Goal: Information Seeking & Learning: Learn about a topic

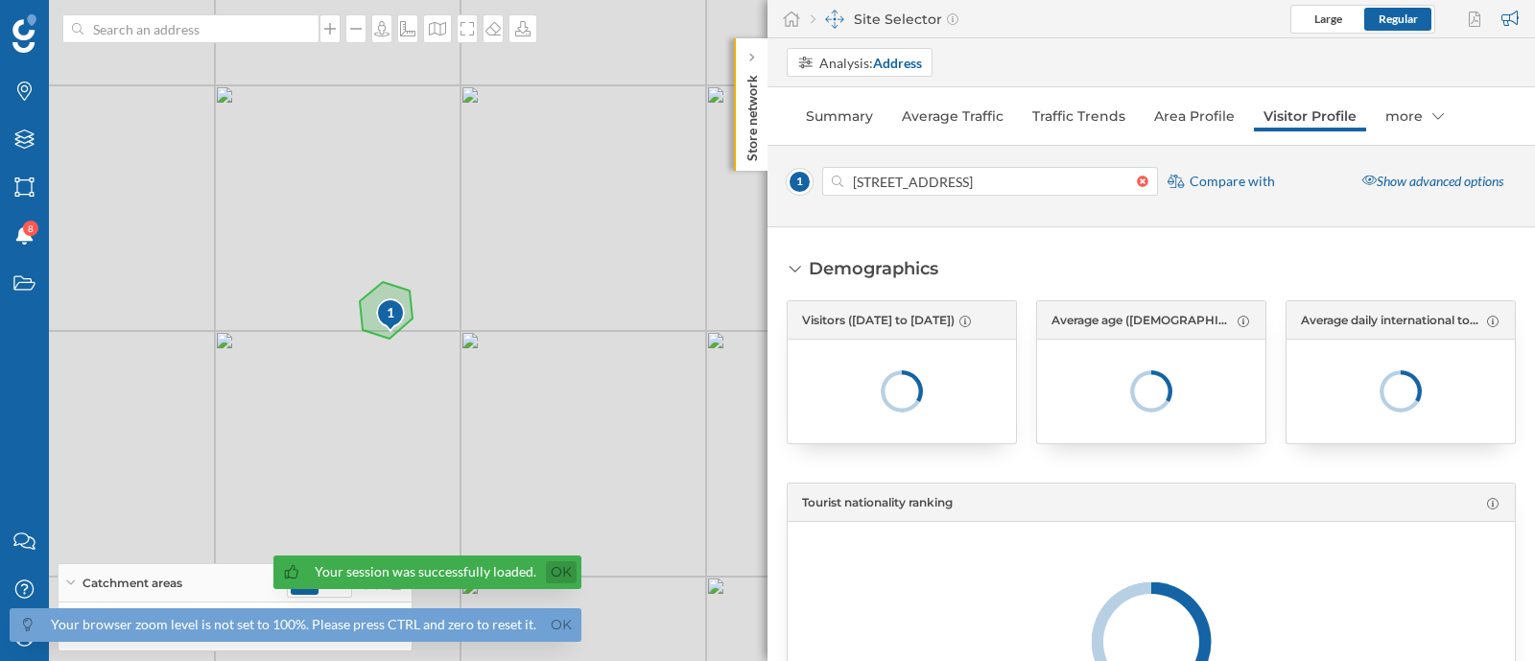
click at [557, 580] on link "Ok" at bounding box center [561, 572] width 31 height 22
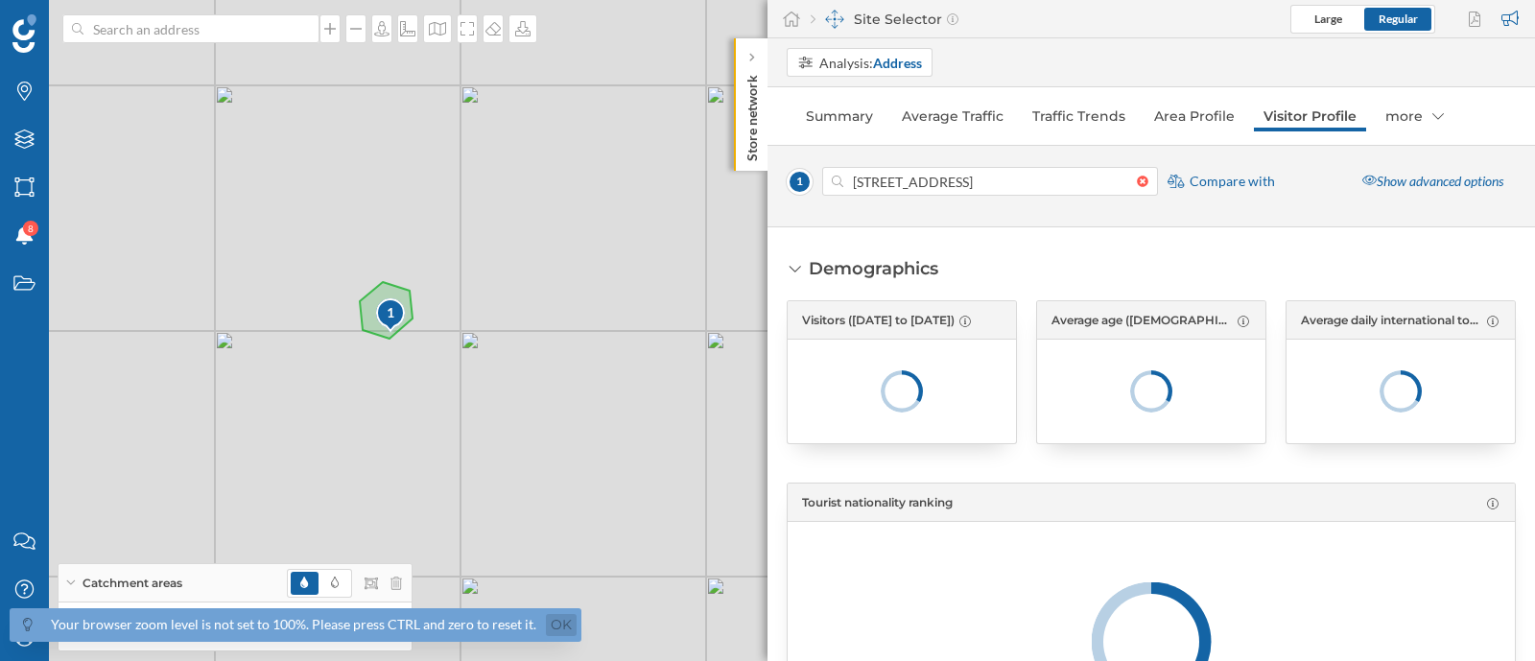
click at [560, 621] on link "Ok" at bounding box center [561, 625] width 31 height 22
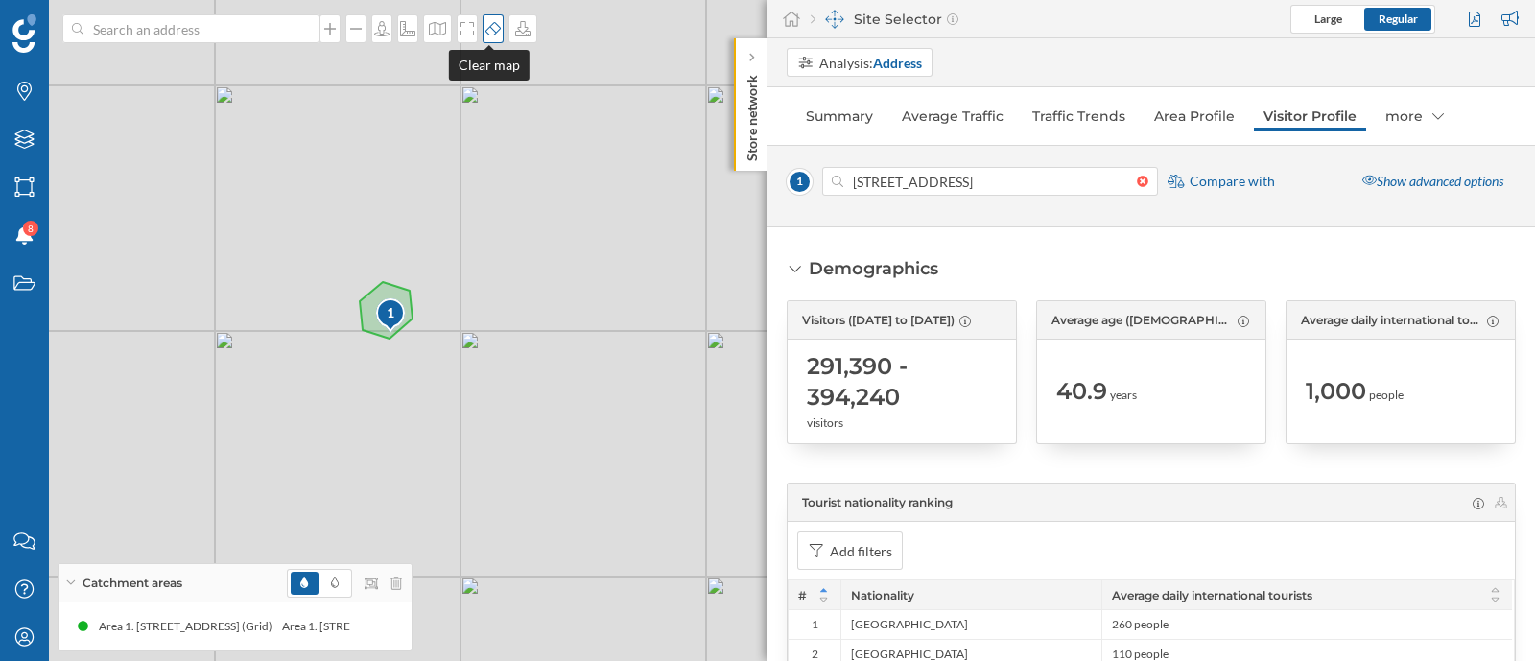
click at [486, 22] on icon at bounding box center [493, 28] width 19 height 15
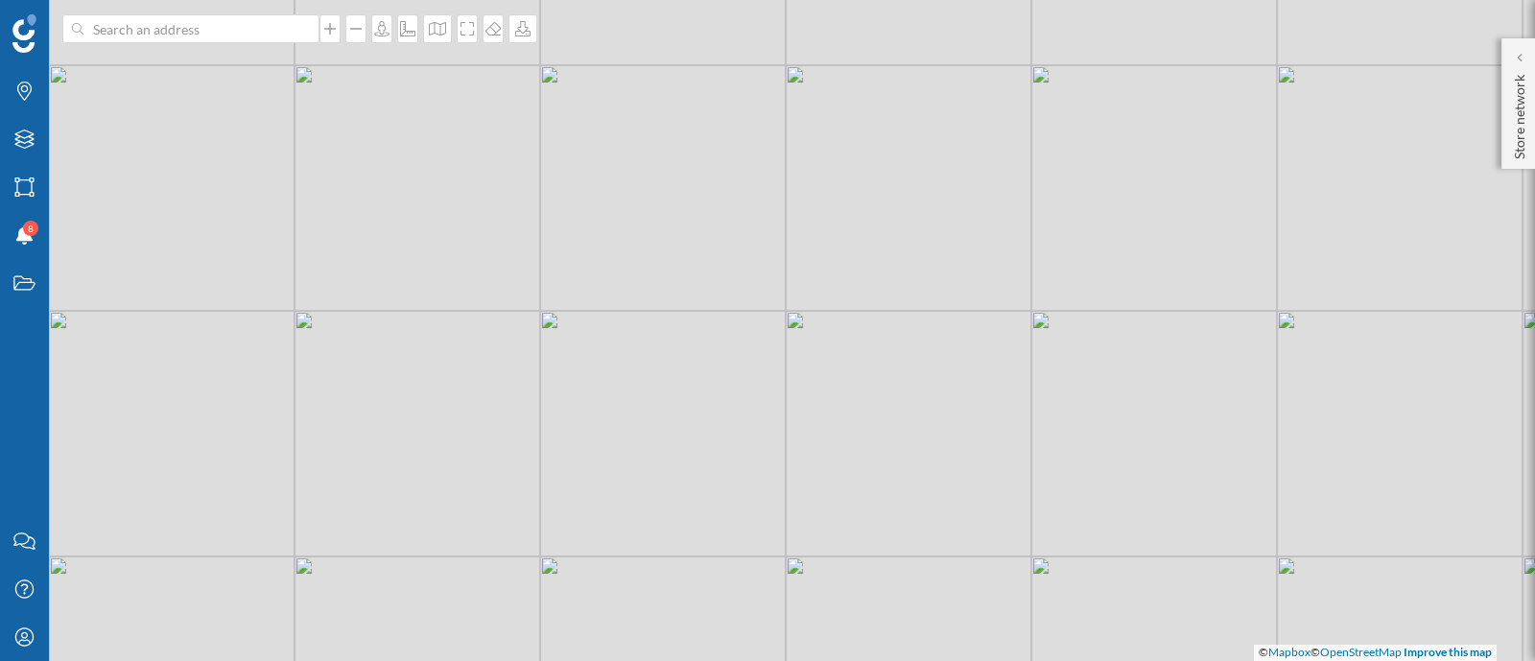
drag, startPoint x: 409, startPoint y: 291, endPoint x: 844, endPoint y: 238, distance: 438.8
click at [844, 238] on div "© Mapbox © OpenStreetMap Improve this map" at bounding box center [767, 330] width 1535 height 661
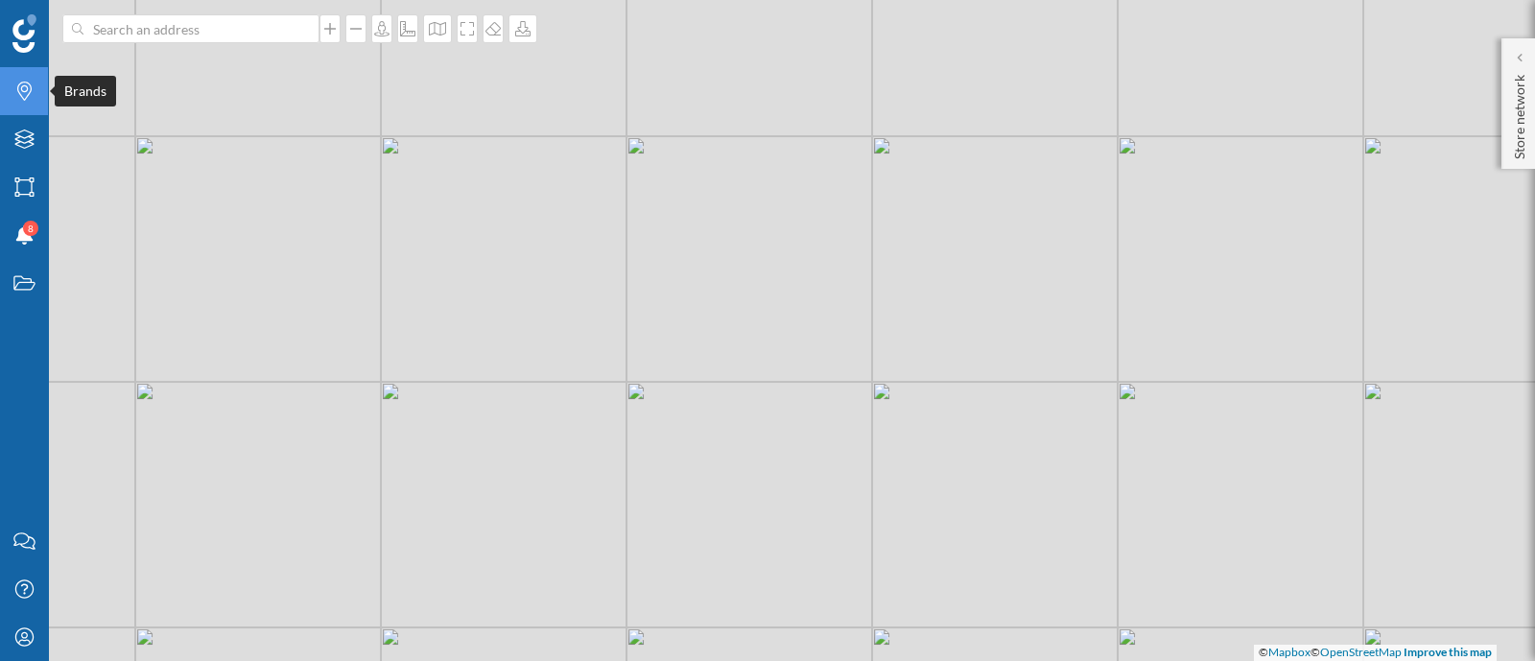
click at [17, 73] on div "Brands" at bounding box center [24, 91] width 48 height 48
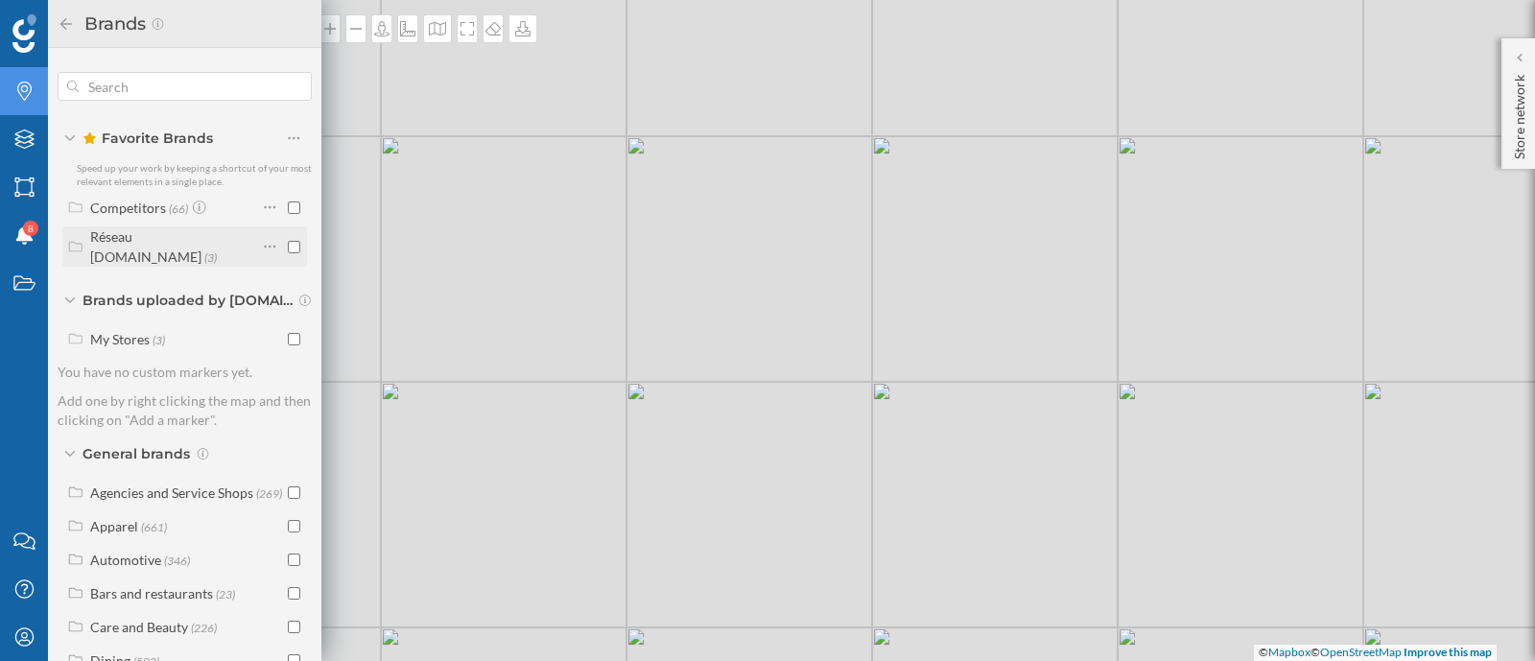
click at [147, 251] on div "Réseau [DOMAIN_NAME] (3)" at bounding box center [162, 246] width 190 height 40
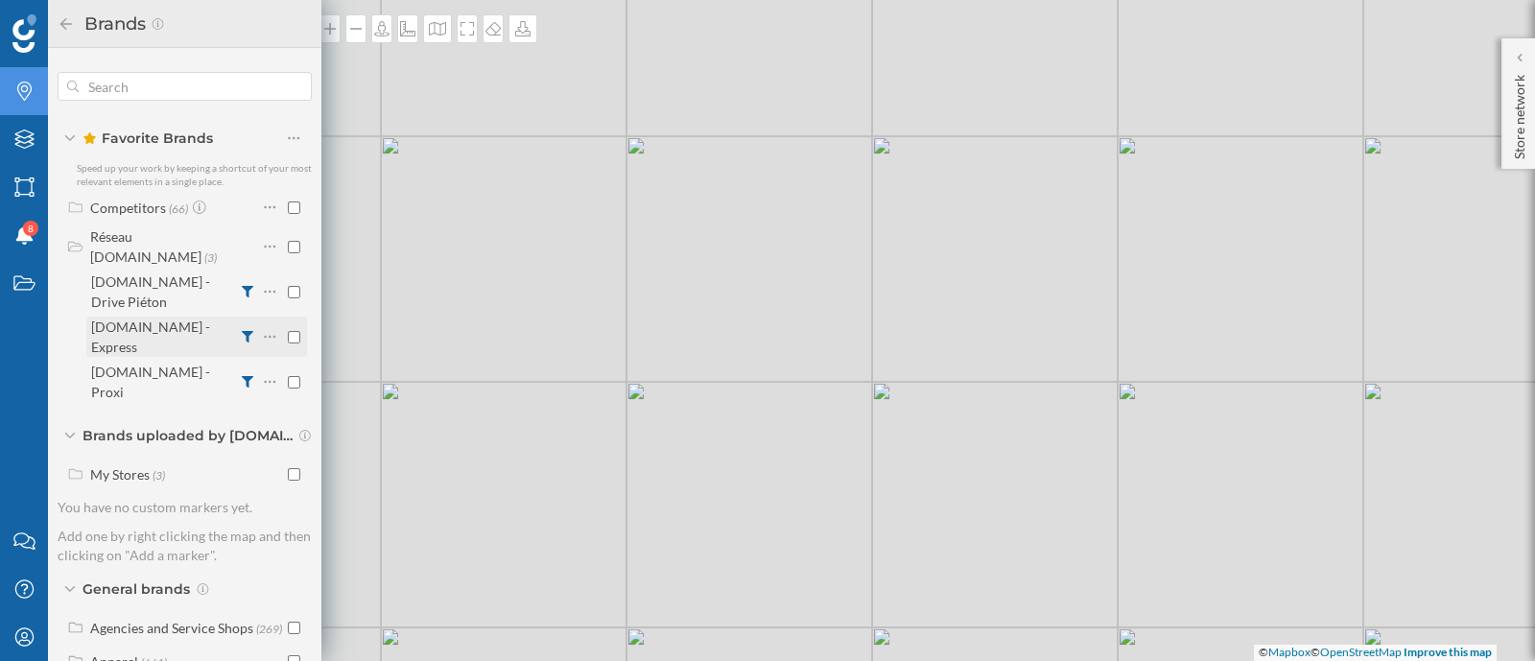
click at [159, 319] on div "[DOMAIN_NAME] - Express" at bounding box center [150, 337] width 119 height 36
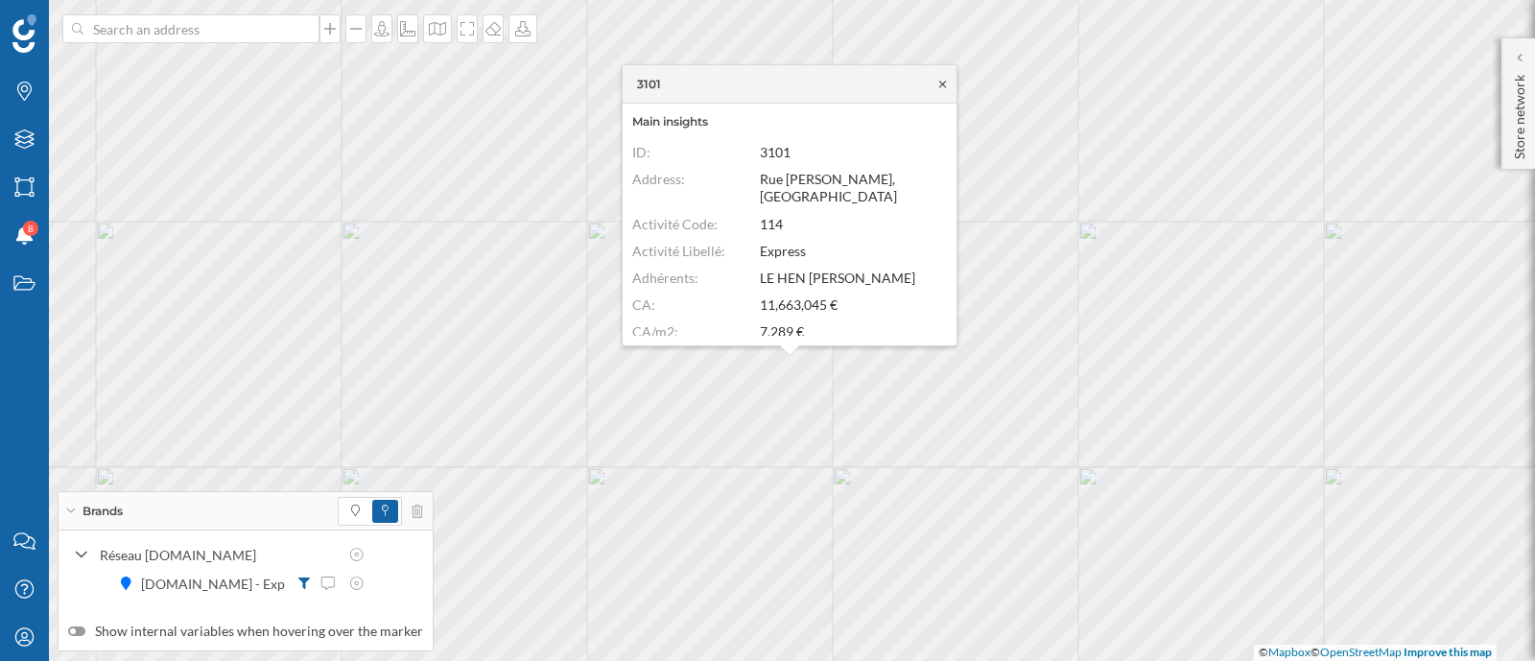
click at [946, 80] on icon at bounding box center [943, 84] width 14 height 12
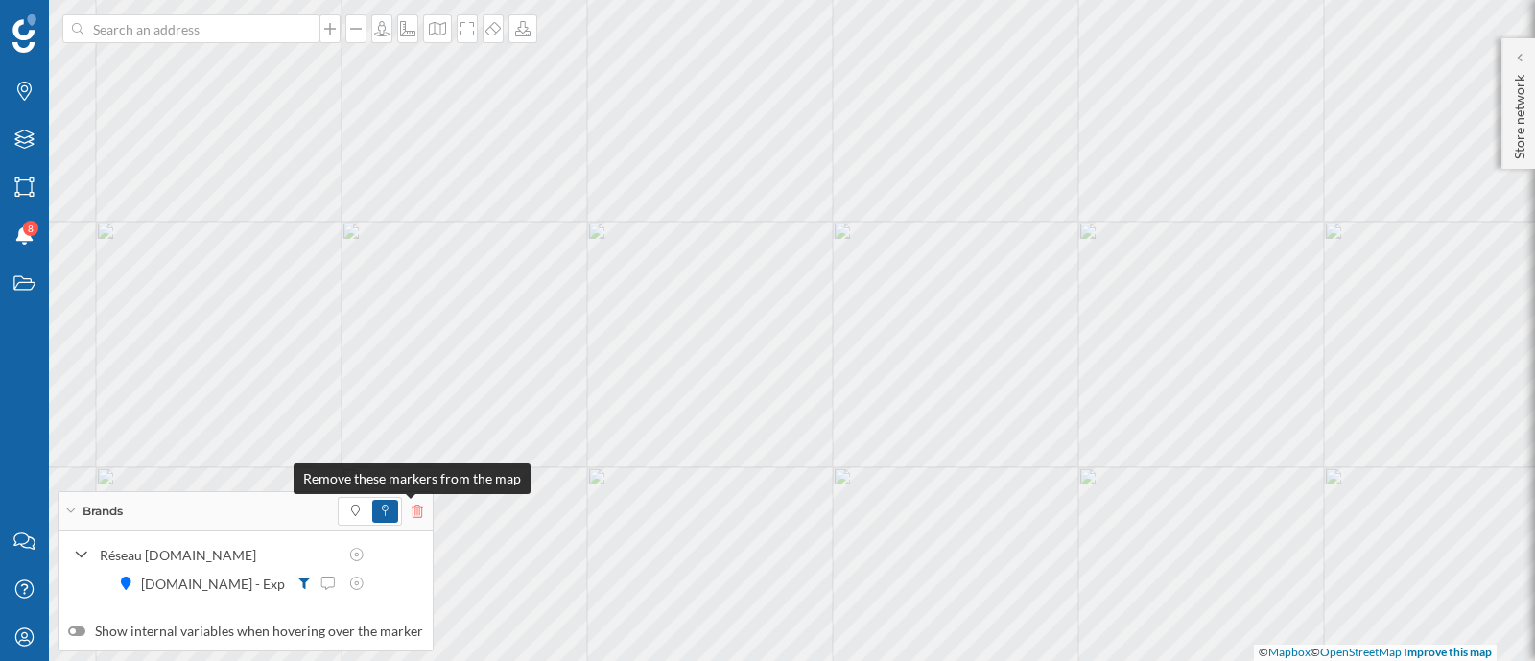
click at [412, 515] on icon at bounding box center [418, 511] width 12 height 13
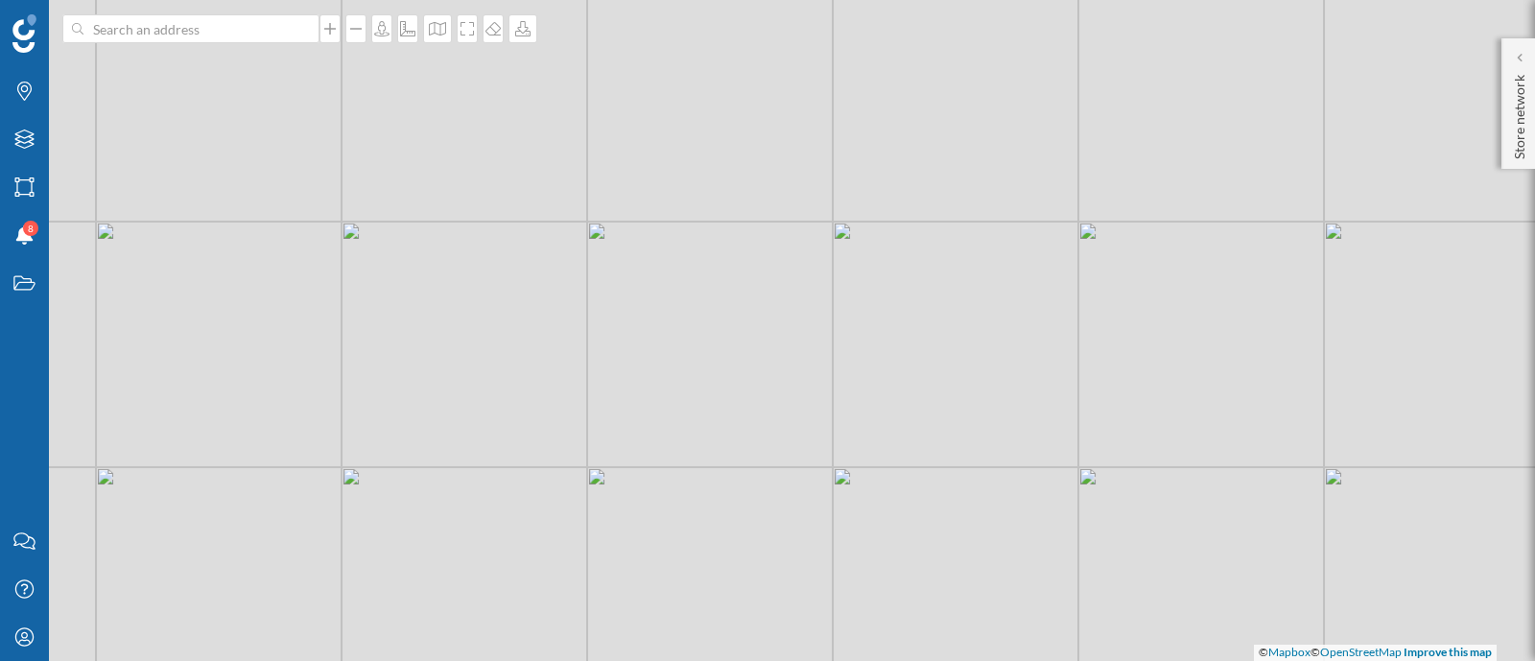
click at [785, 369] on div "© Mapbox © OpenStreetMap Improve this map" at bounding box center [767, 330] width 1535 height 661
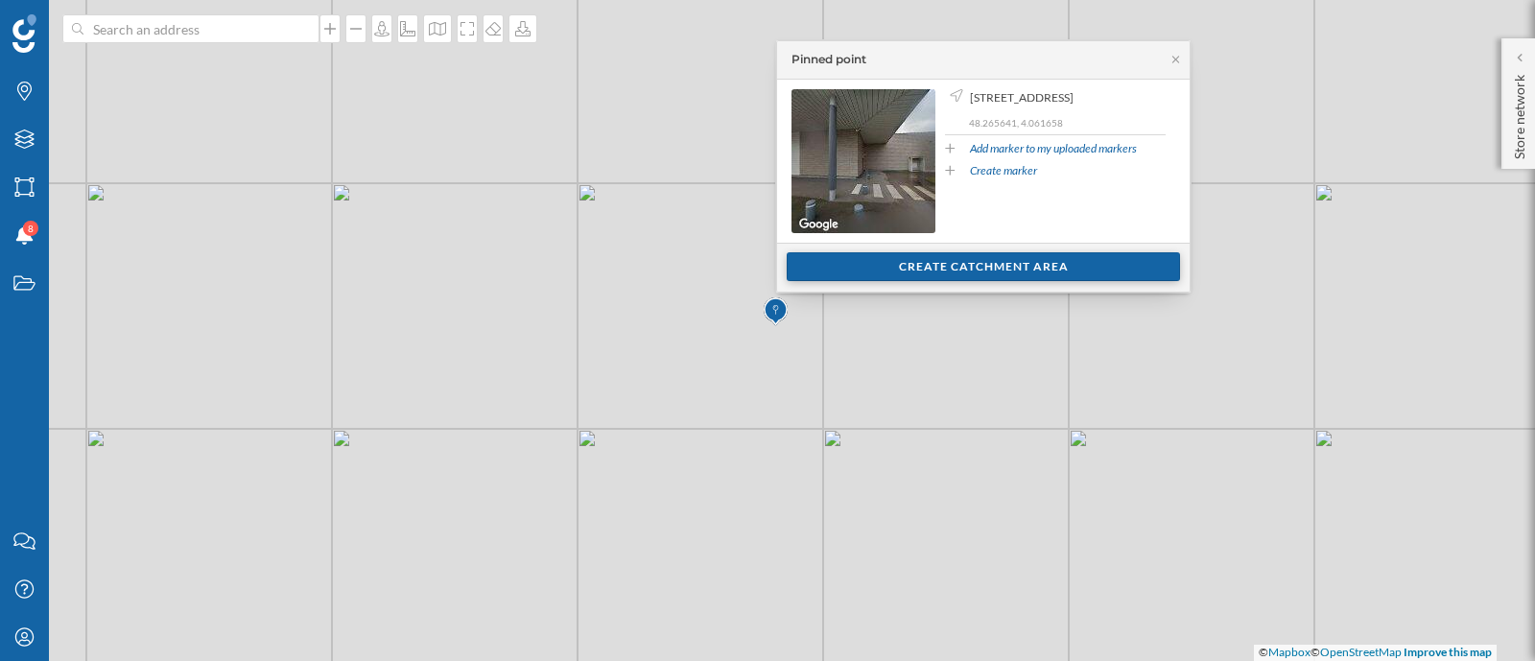
click at [917, 261] on div "Create catchment area" at bounding box center [983, 266] width 393 height 29
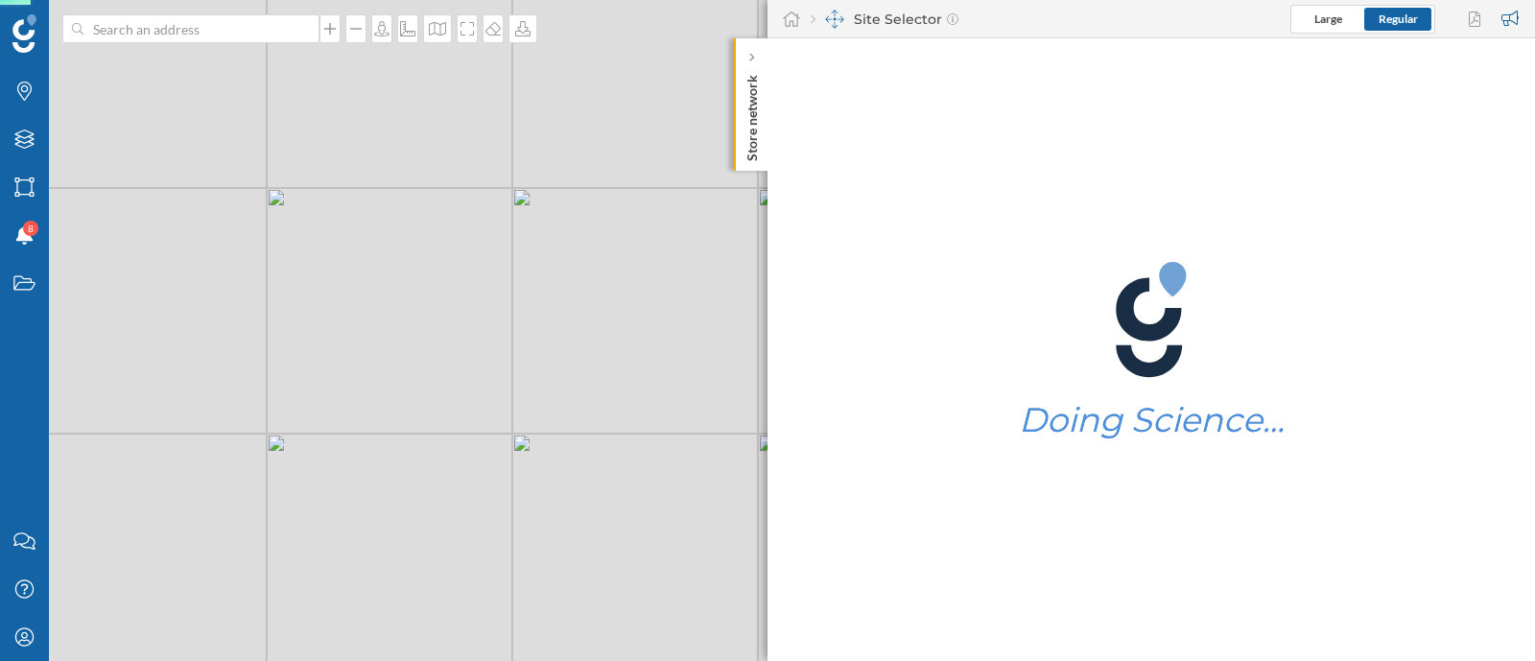
drag, startPoint x: 654, startPoint y: 368, endPoint x: 342, endPoint y: 373, distance: 312.8
click at [342, 373] on div "© Mapbox © OpenStreetMap Improve this map" at bounding box center [767, 330] width 1535 height 661
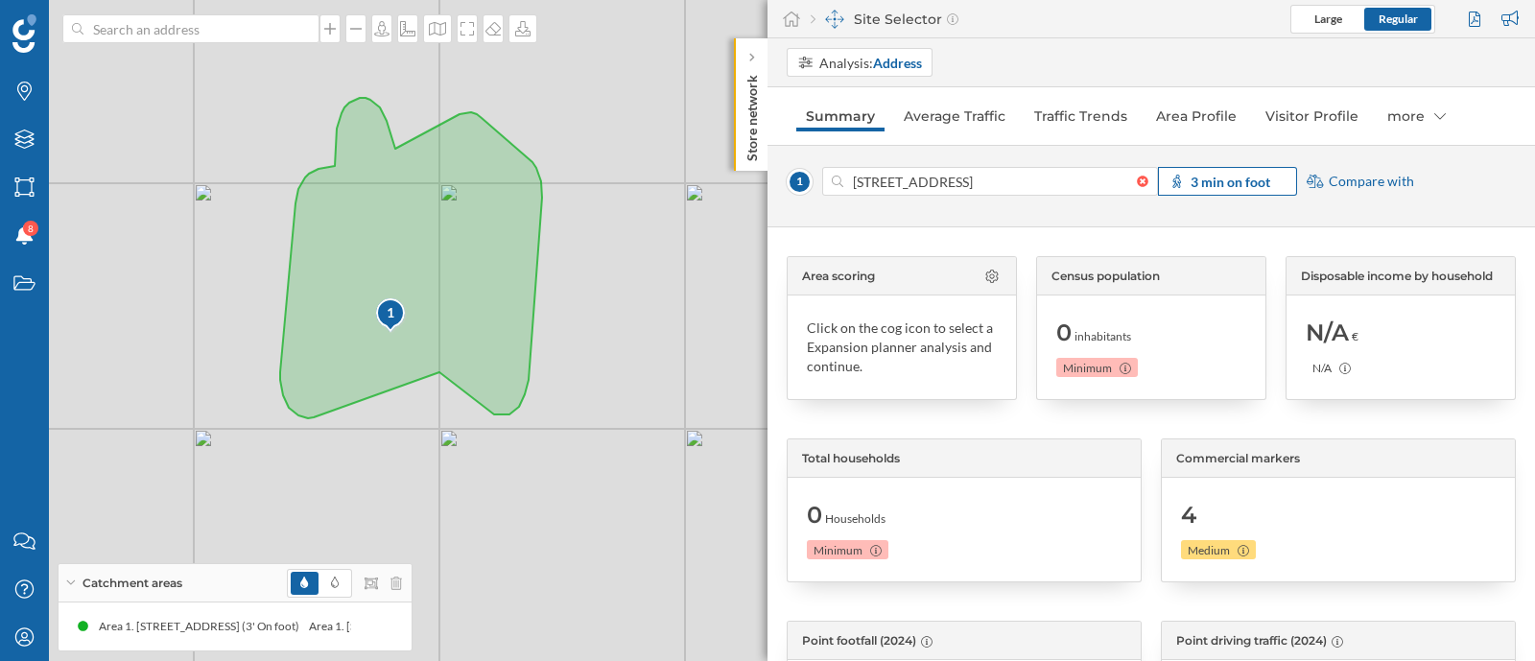
click at [1232, 184] on strong "3 min on foot" at bounding box center [1231, 182] width 80 height 16
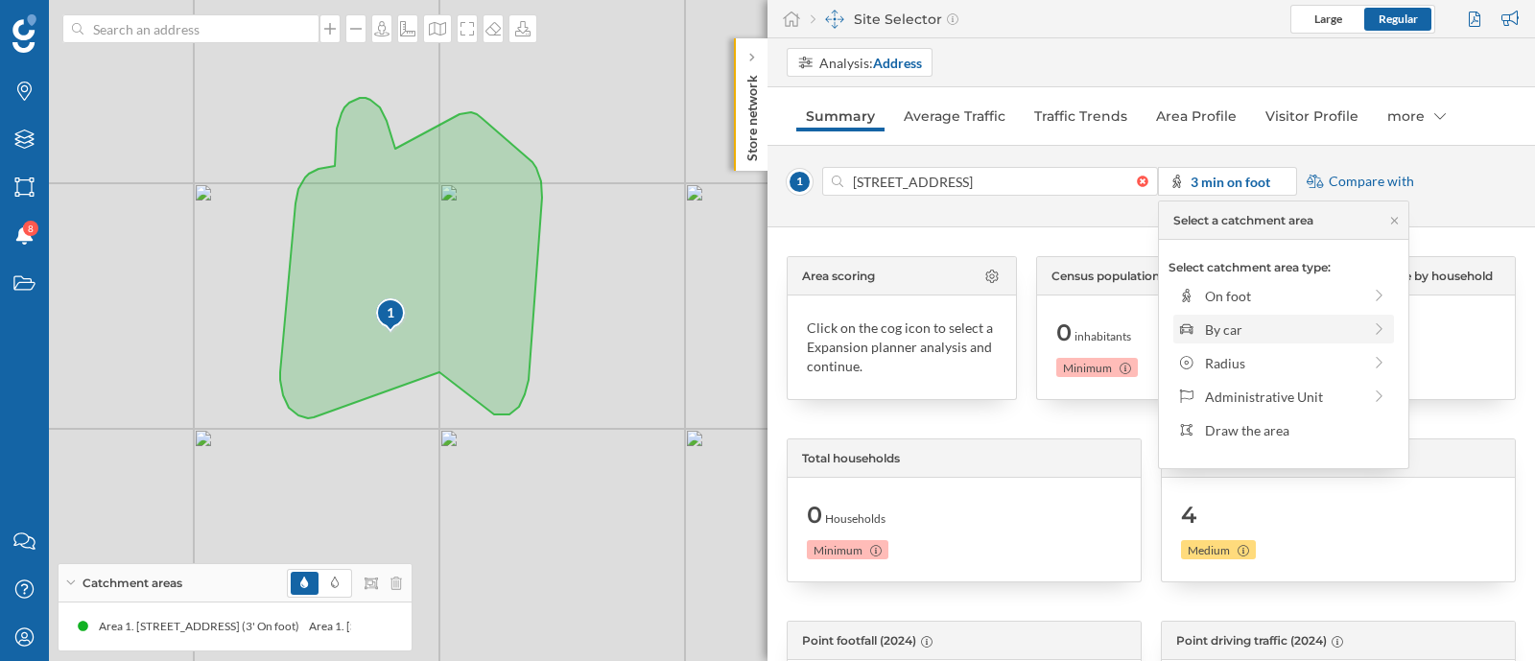
click at [1222, 334] on div "By car" at bounding box center [1283, 330] width 156 height 20
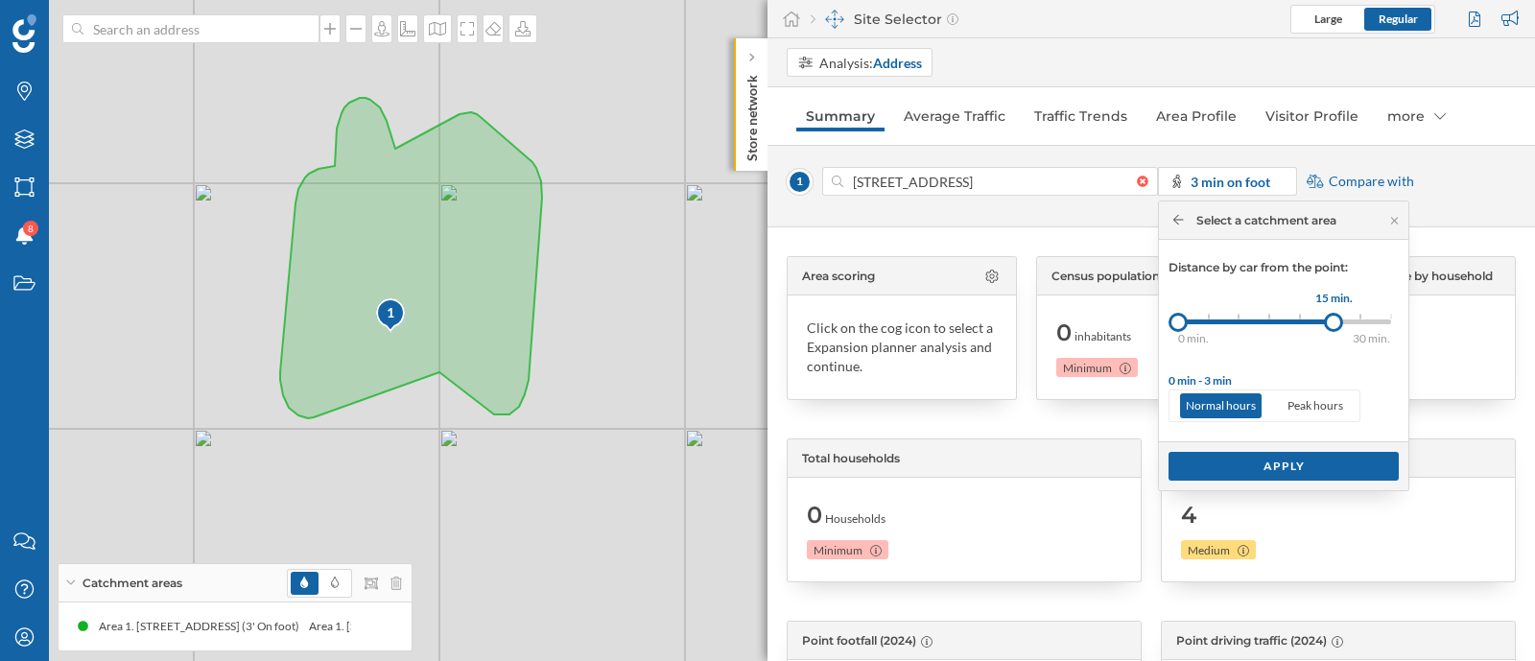
drag, startPoint x: 1209, startPoint y: 319, endPoint x: 1334, endPoint y: 326, distance: 125.0
click at [1334, 323] on div at bounding box center [1333, 322] width 19 height 19
click at [1305, 467] on div "Apply" at bounding box center [1284, 465] width 230 height 29
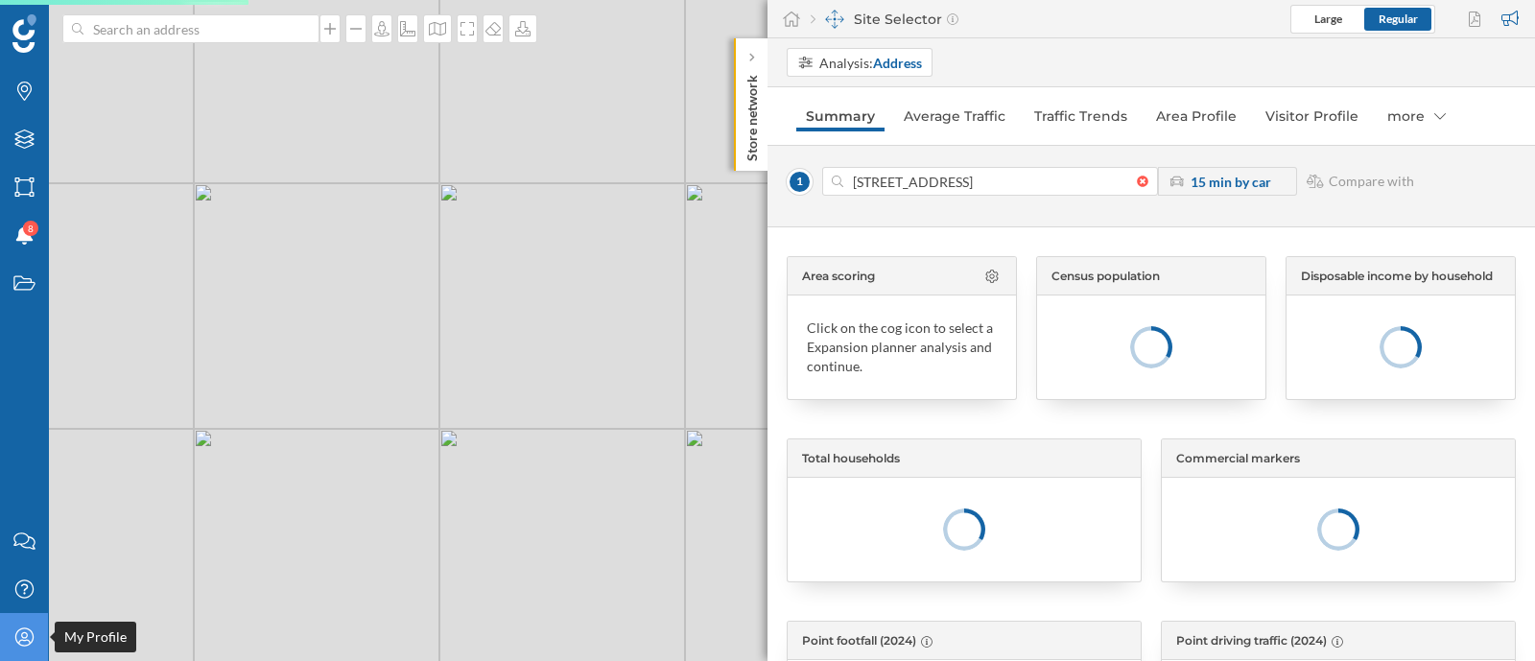
click at [9, 635] on div "My Profile" at bounding box center [24, 637] width 48 height 48
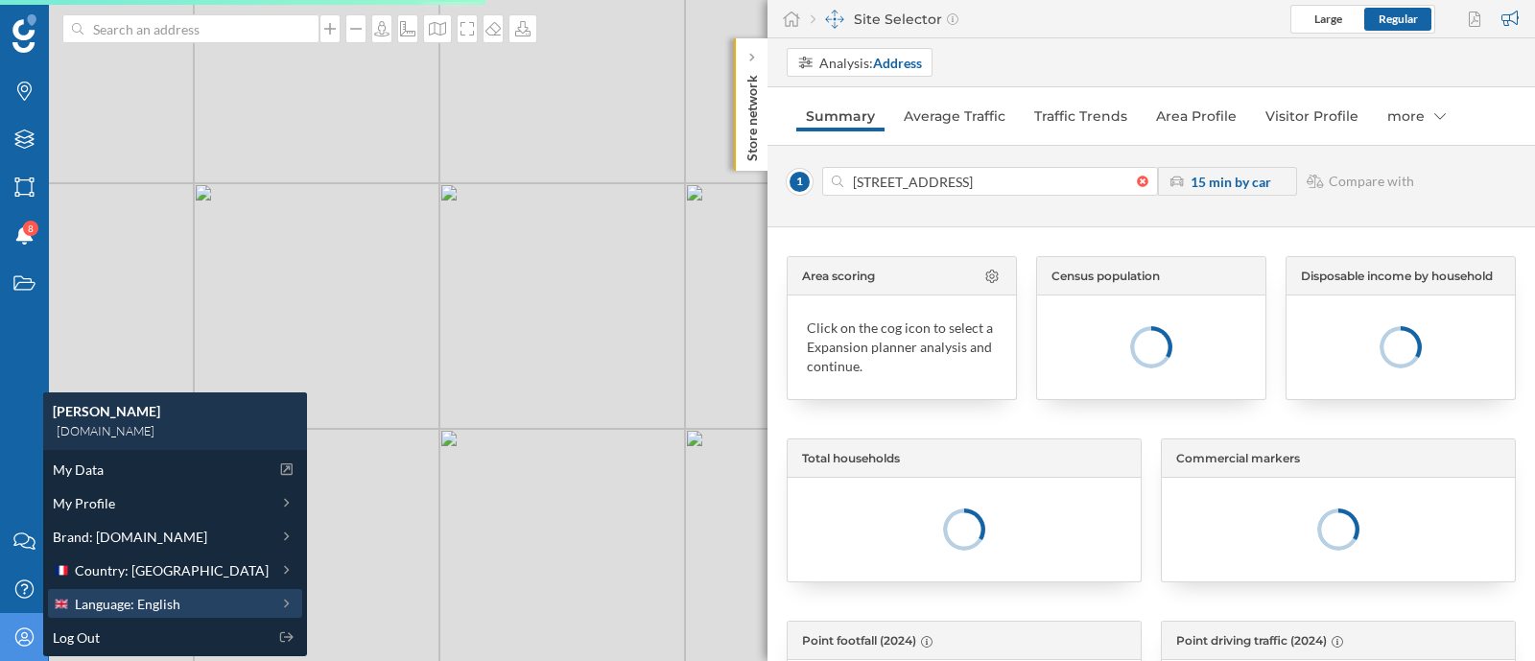
click at [130, 594] on span "Language: English" at bounding box center [128, 604] width 106 height 20
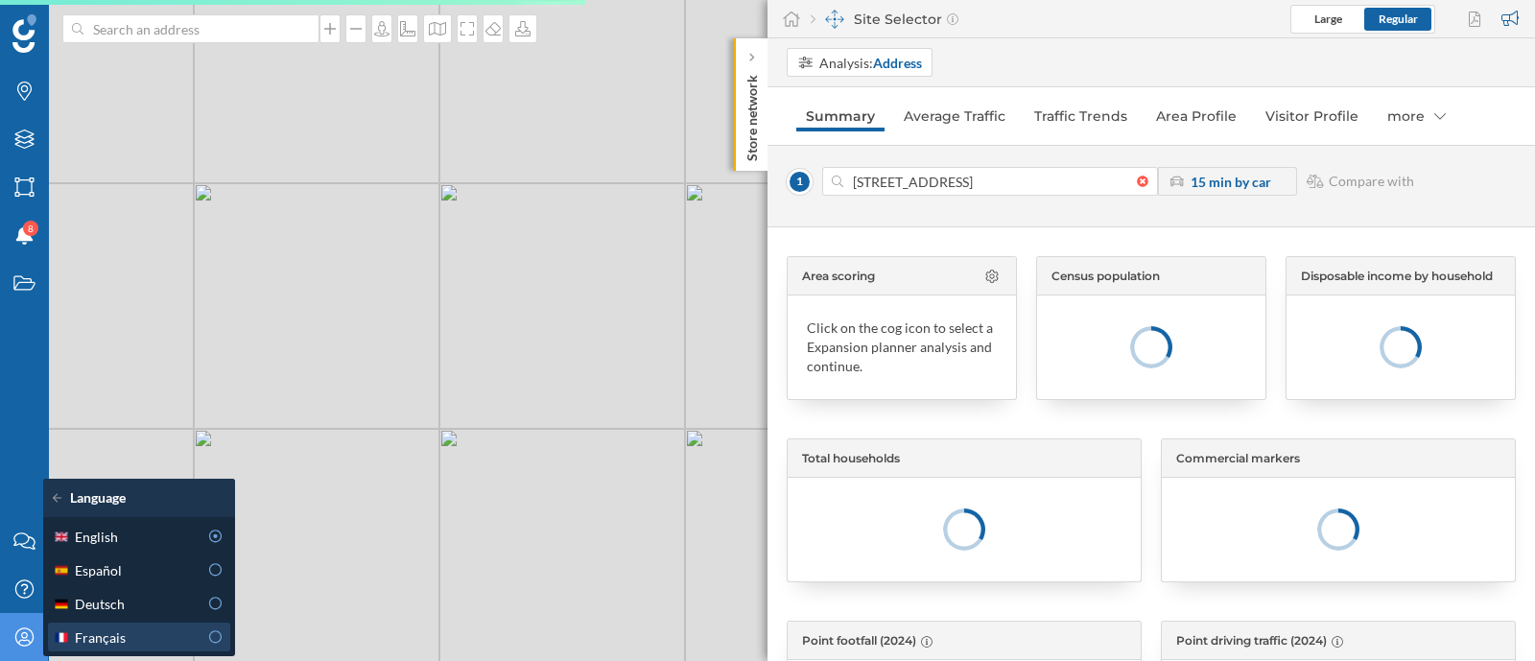
click at [139, 631] on div "Français" at bounding box center [125, 638] width 145 height 20
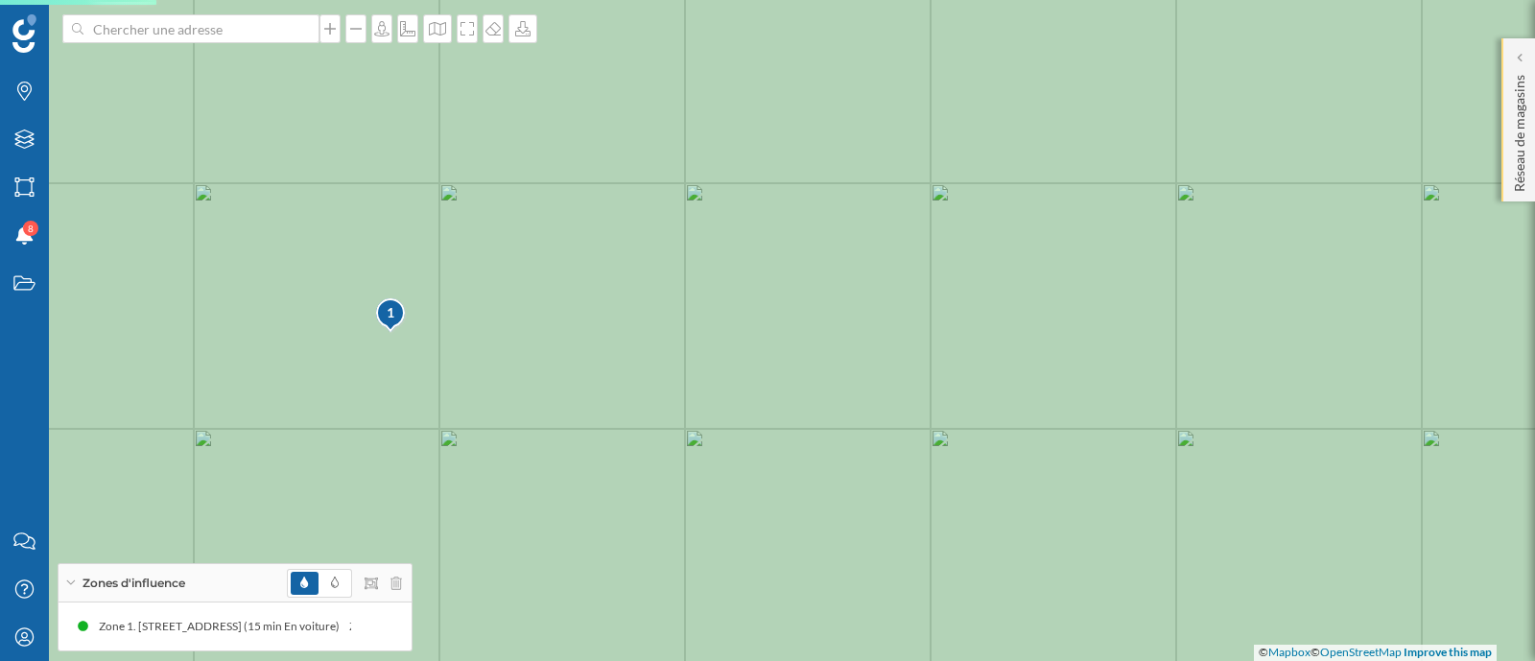
click at [1522, 45] on div "Réseau de magasins" at bounding box center [1519, 119] width 34 height 163
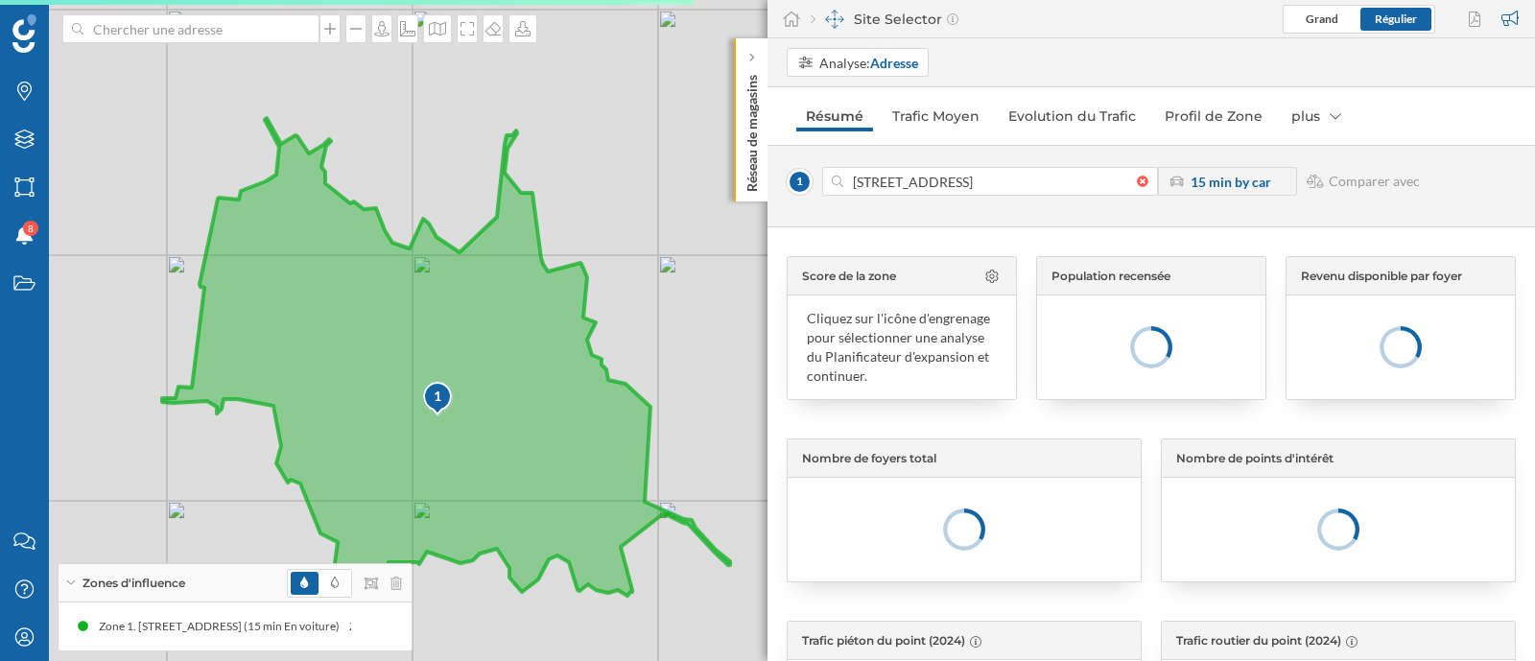
drag, startPoint x: 561, startPoint y: 472, endPoint x: 491, endPoint y: 433, distance: 80.3
click at [491, 433] on icon at bounding box center [446, 367] width 568 height 498
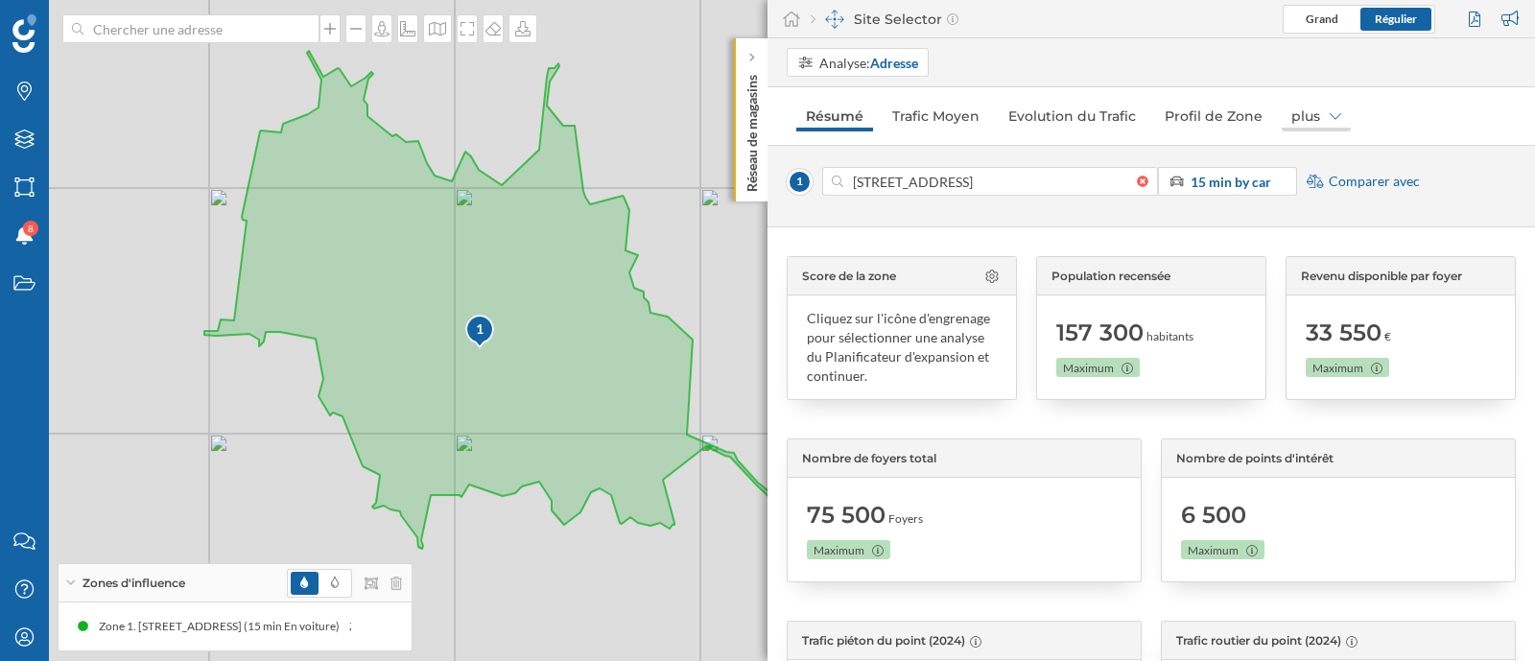
click at [1304, 116] on div "plus" at bounding box center [1316, 116] width 69 height 31
click at [1324, 219] on div "Marques" at bounding box center [1303, 224] width 53 height 16
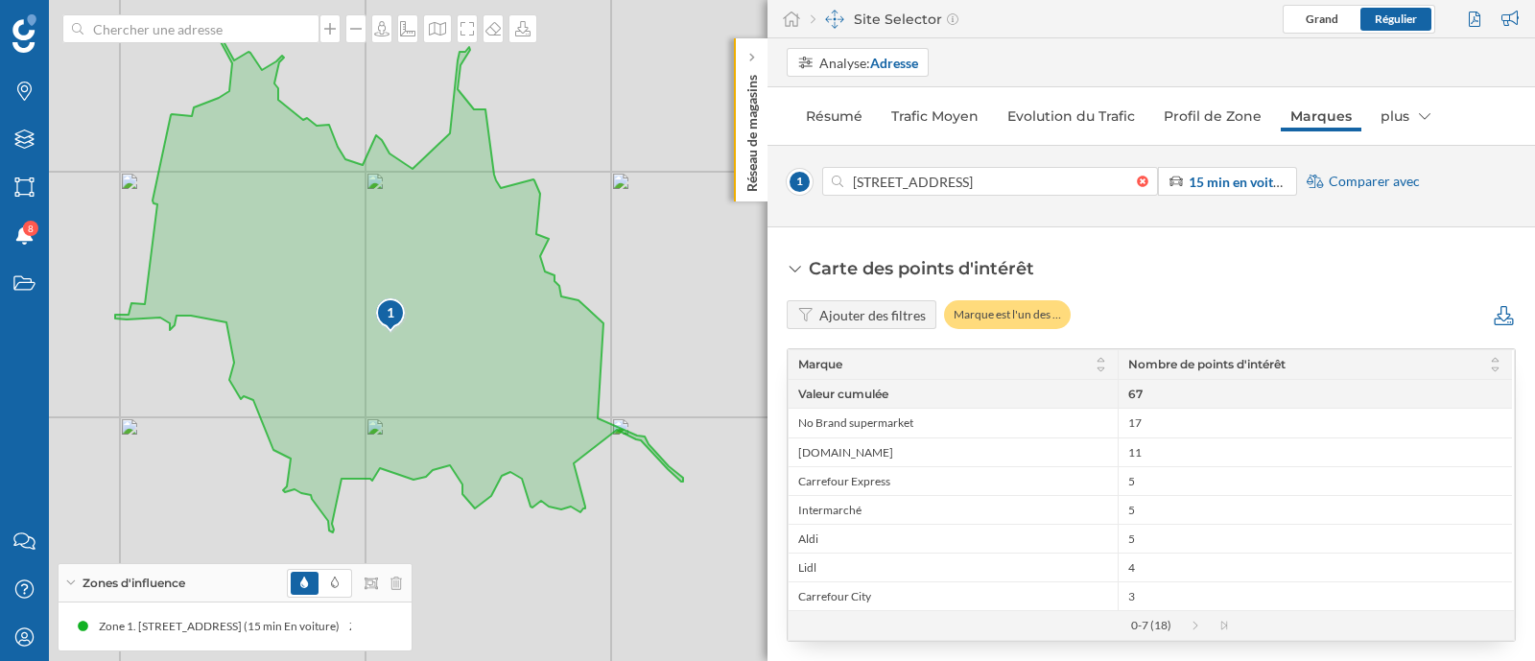
click at [1499, 321] on icon at bounding box center [1504, 315] width 24 height 19
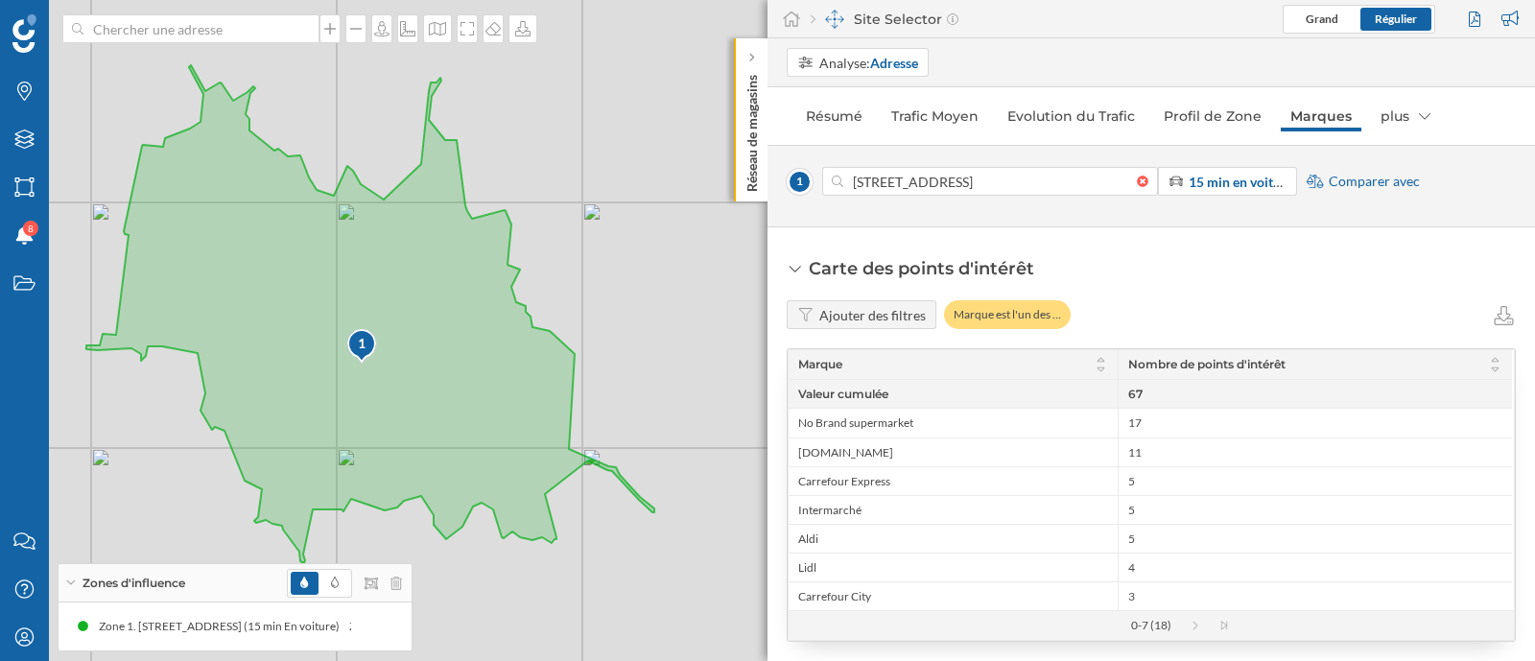
drag, startPoint x: 678, startPoint y: 496, endPoint x: 650, endPoint y: 527, distance: 42.1
click at [650, 527] on div "1 © Mapbox © OpenStreetMap Improve this map" at bounding box center [767, 330] width 1535 height 661
